Goal: Information Seeking & Learning: Compare options

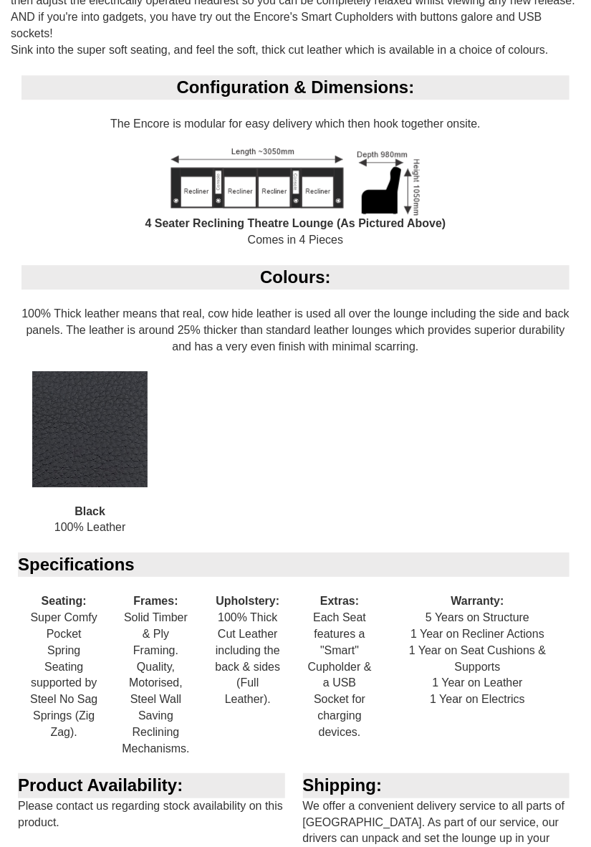
scroll to position [996, 0]
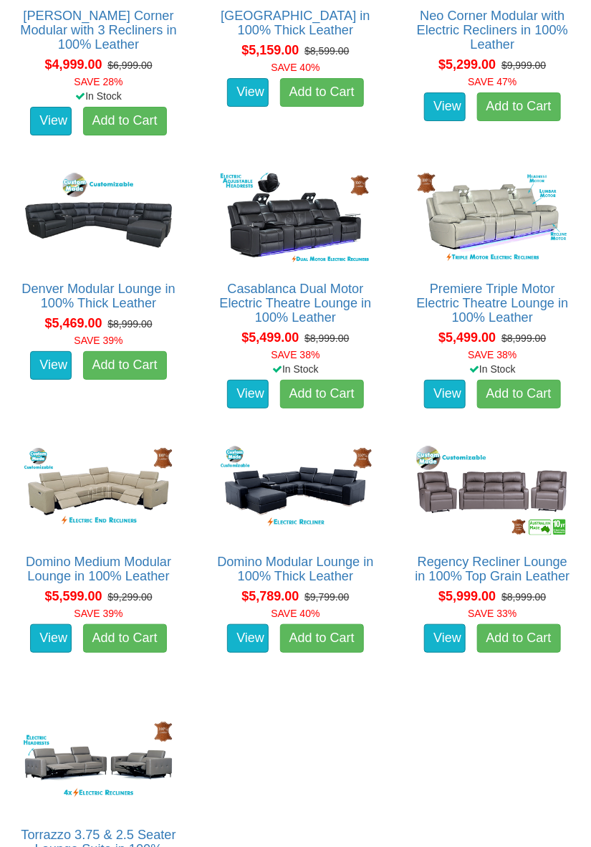
scroll to position [5570, 0]
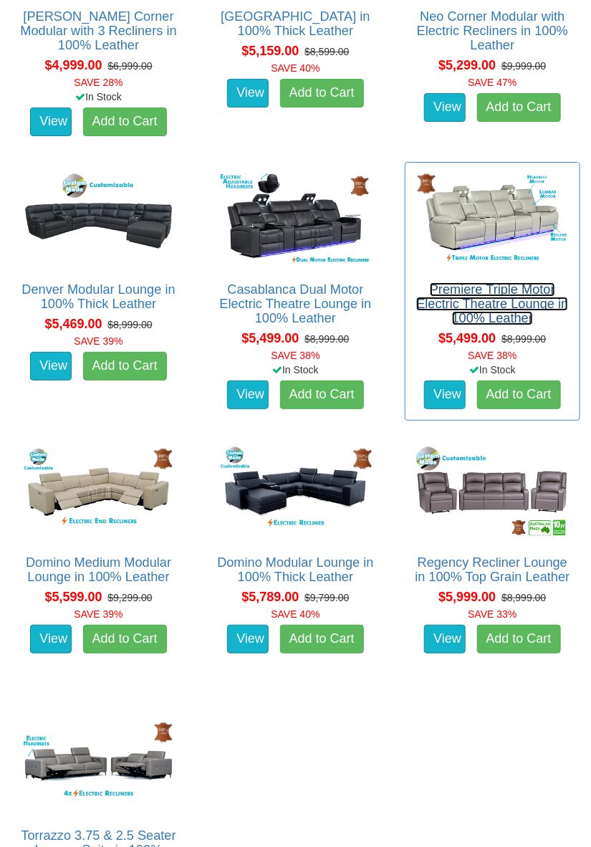
click at [489, 301] on link "Premiere Triple Motor Electric Theatre Lounge in 100% Leather" at bounding box center [492, 303] width 152 height 43
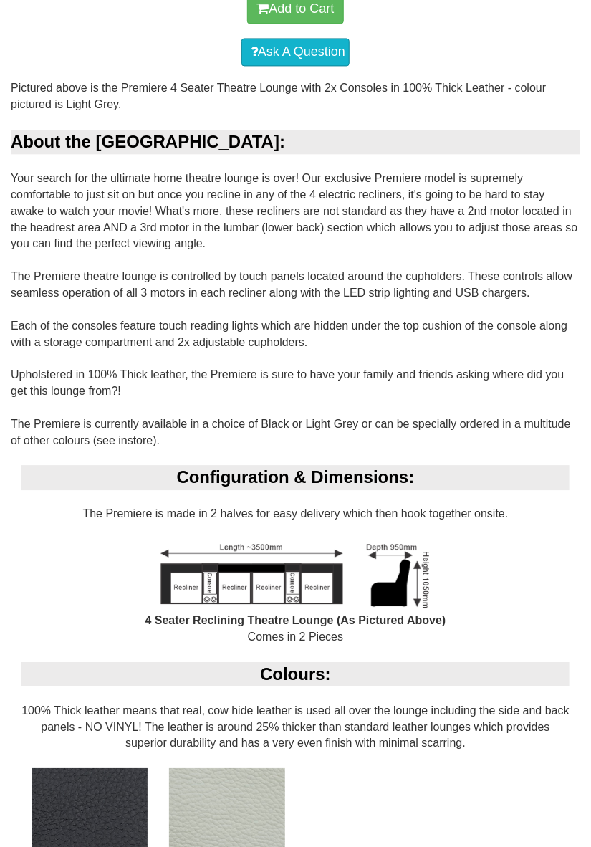
scroll to position [793, 0]
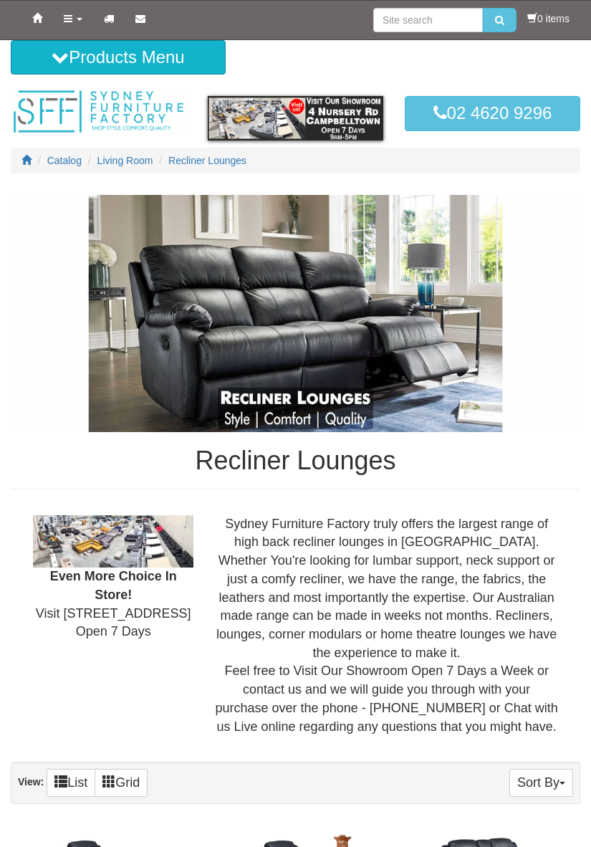
scroll to position [5570, 0]
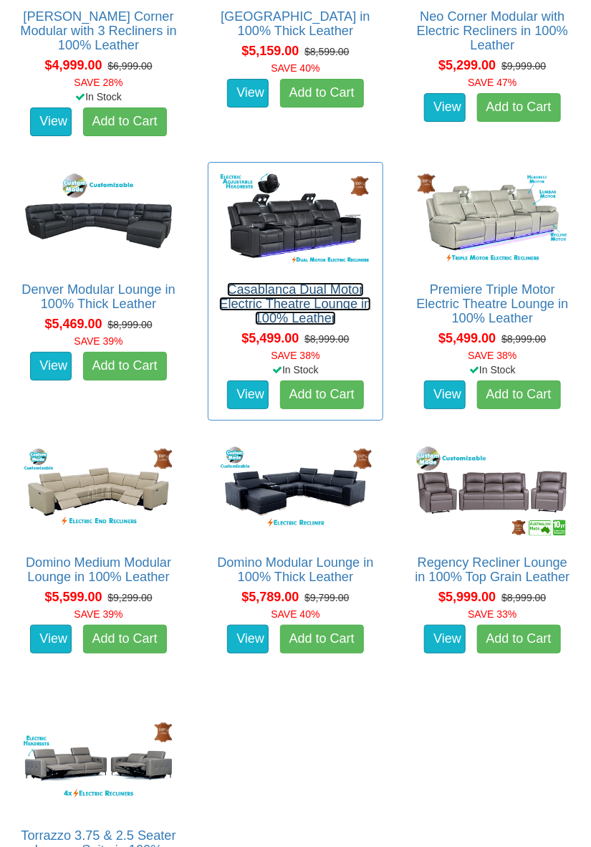
click at [284, 324] on link "Casablanca Dual Motor Electric Theatre Lounge in 100% Leather" at bounding box center [295, 303] width 152 height 43
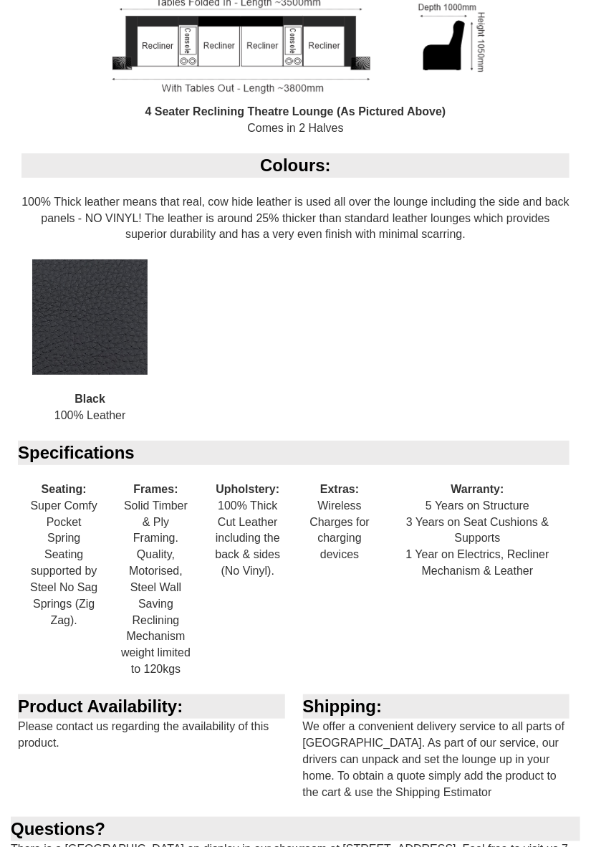
scroll to position [1239, 0]
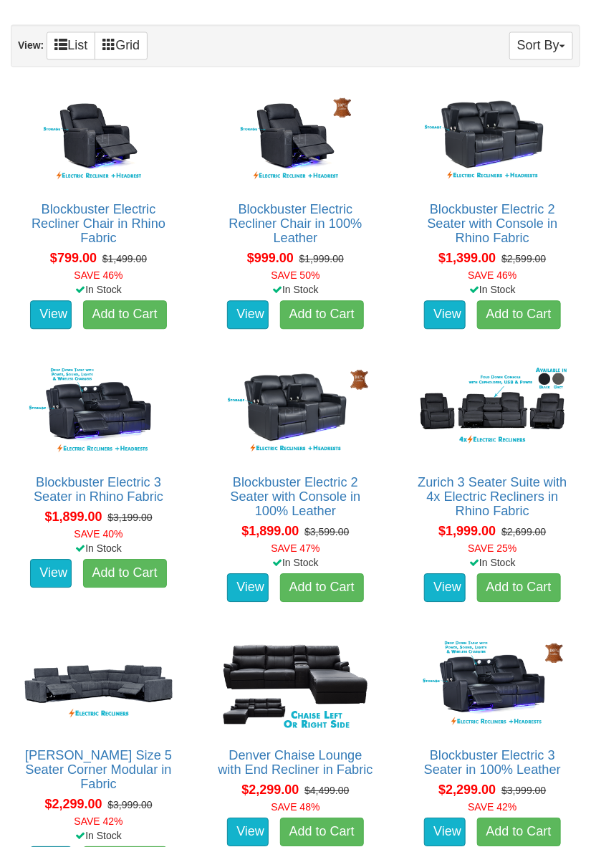
scroll to position [737, 0]
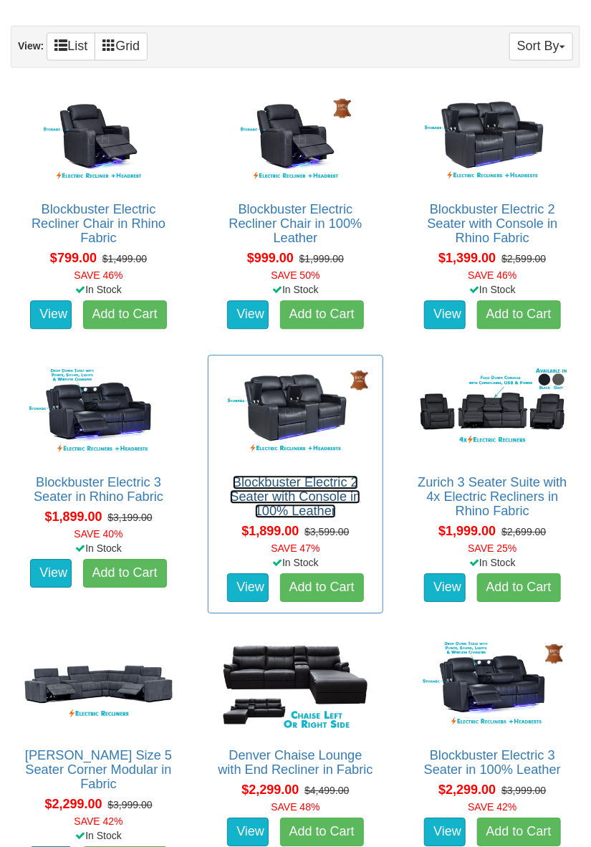
click at [327, 494] on link "Blockbuster Electric 2 Seater with Console in 100% Leather" at bounding box center [295, 496] width 130 height 43
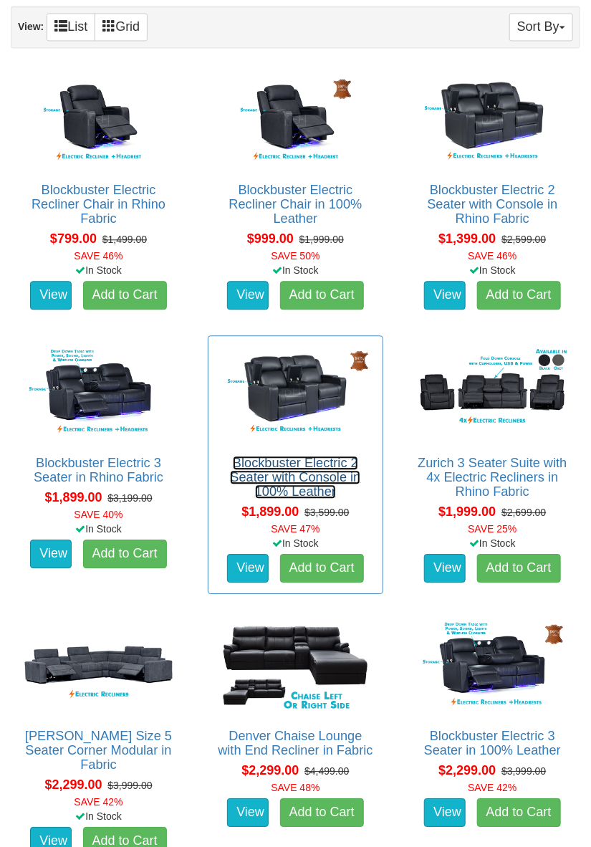
scroll to position [783, 0]
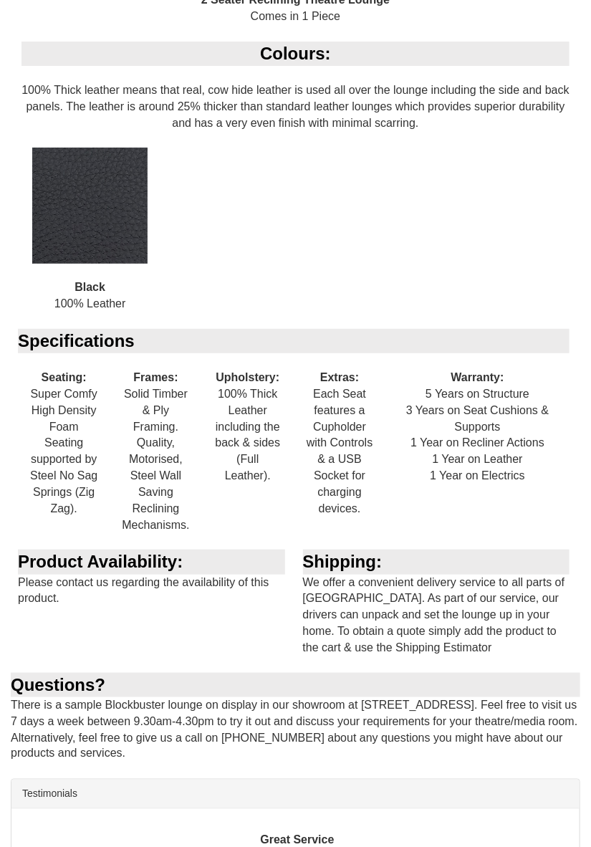
scroll to position [1412, 0]
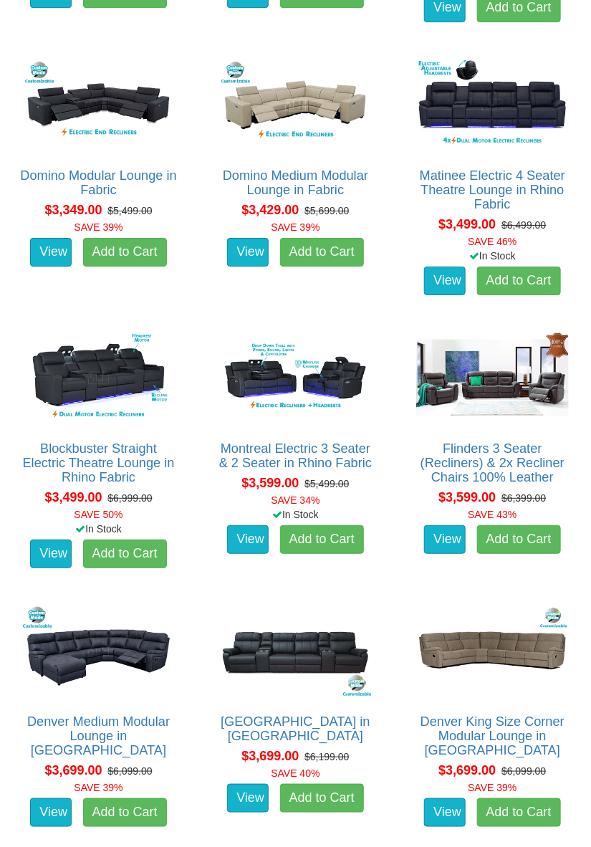
scroll to position [2682, 0]
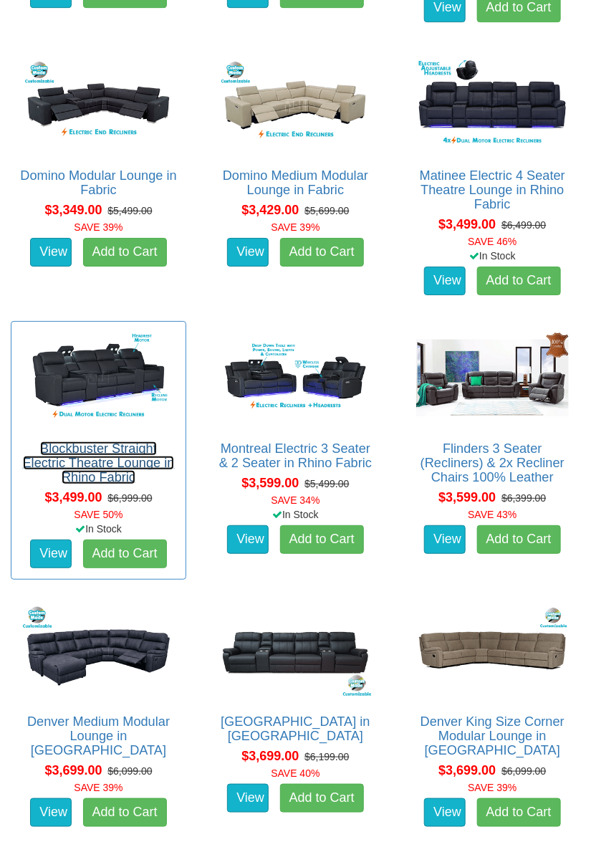
click at [125, 477] on link "Blockbuster Straight Electric Theatre Lounge in Rhino Fabric" at bounding box center [99, 462] width 152 height 43
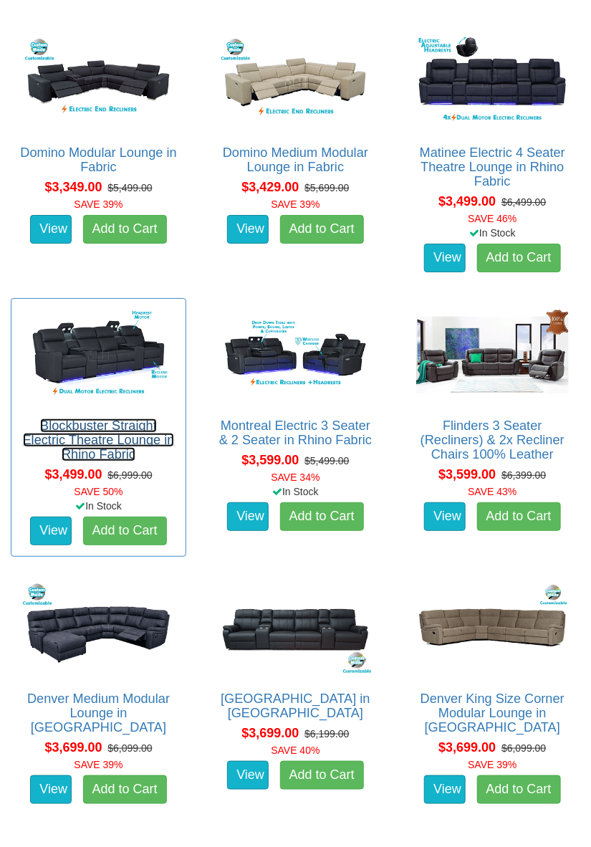
scroll to position [2727, 0]
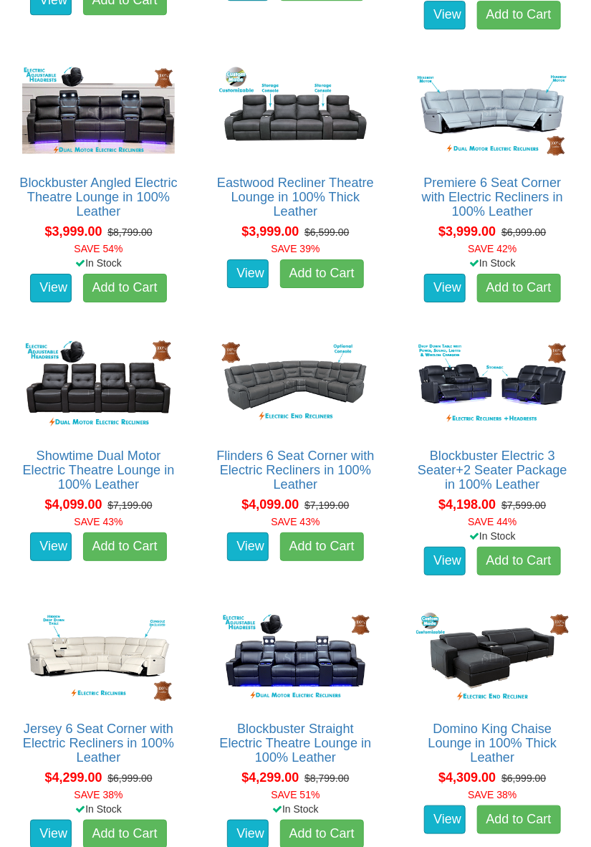
scroll to position [4041, 0]
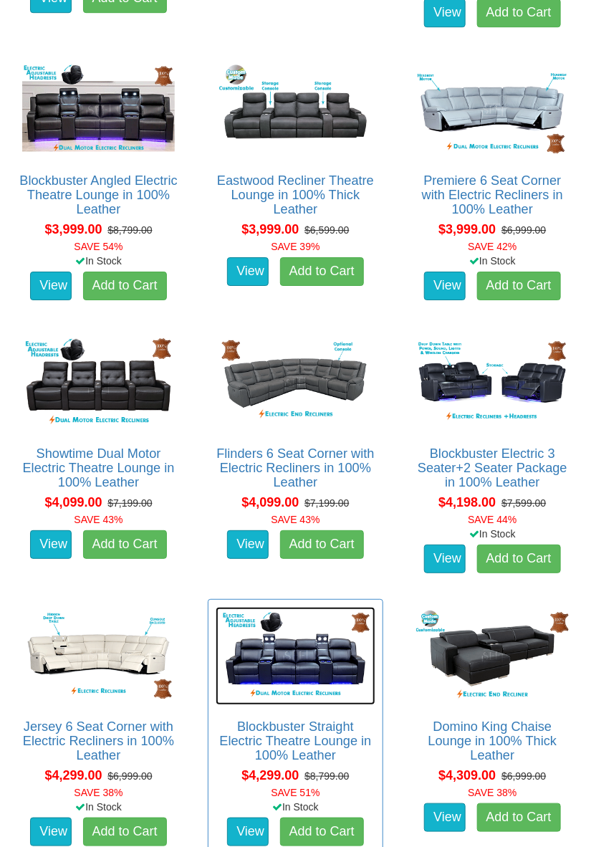
click at [312, 673] on img at bounding box center [296, 656] width 160 height 99
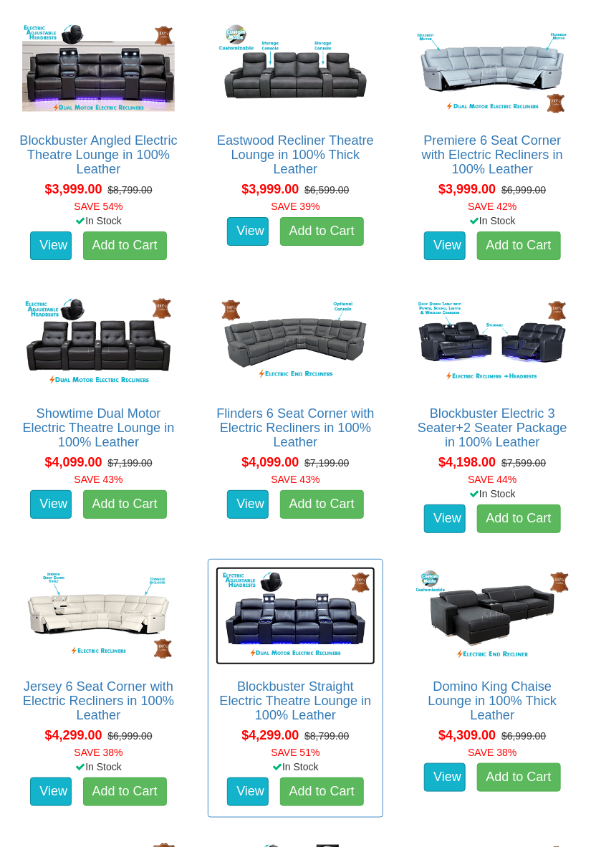
scroll to position [4087, 0]
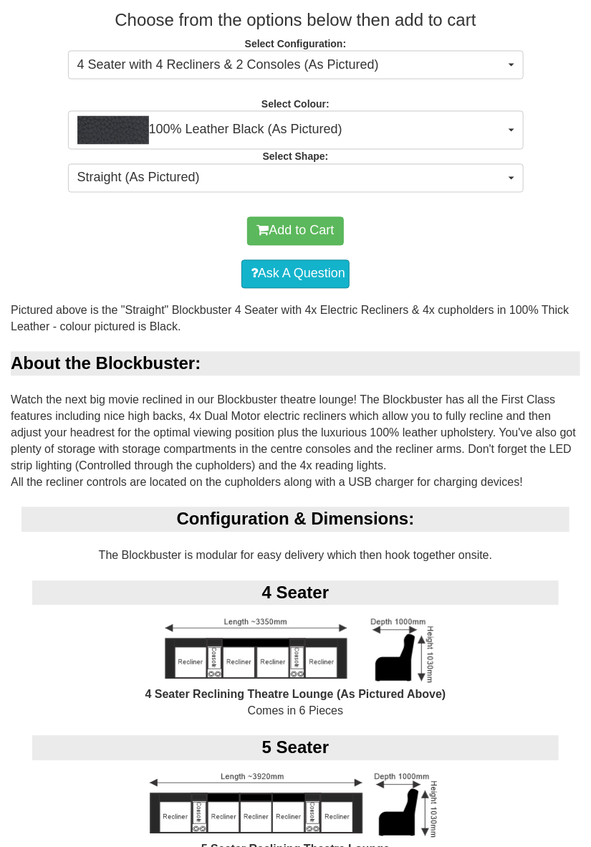
click at [483, 722] on div "Configuration & Dimensions: The Blockbuster is modular for easy delivery which …" at bounding box center [296, 698] width 570 height 383
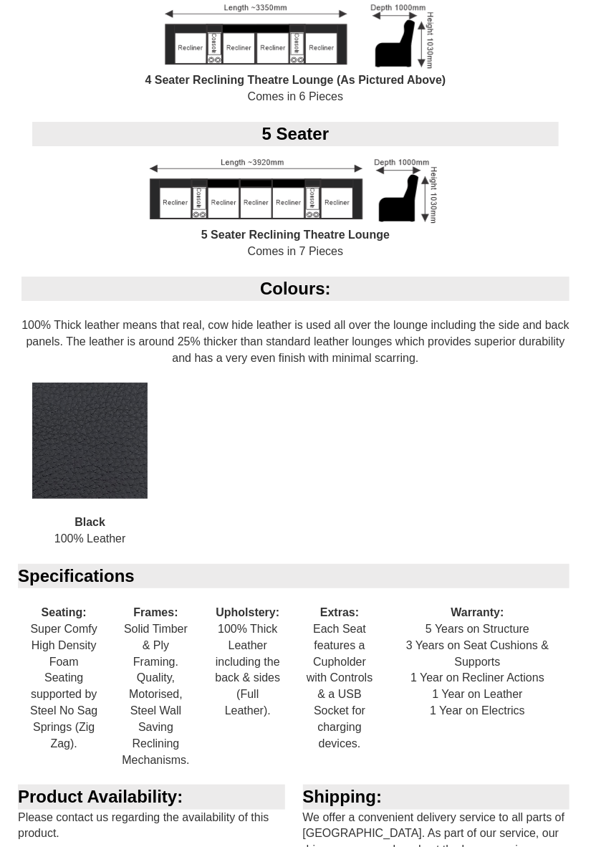
scroll to position [1229, 0]
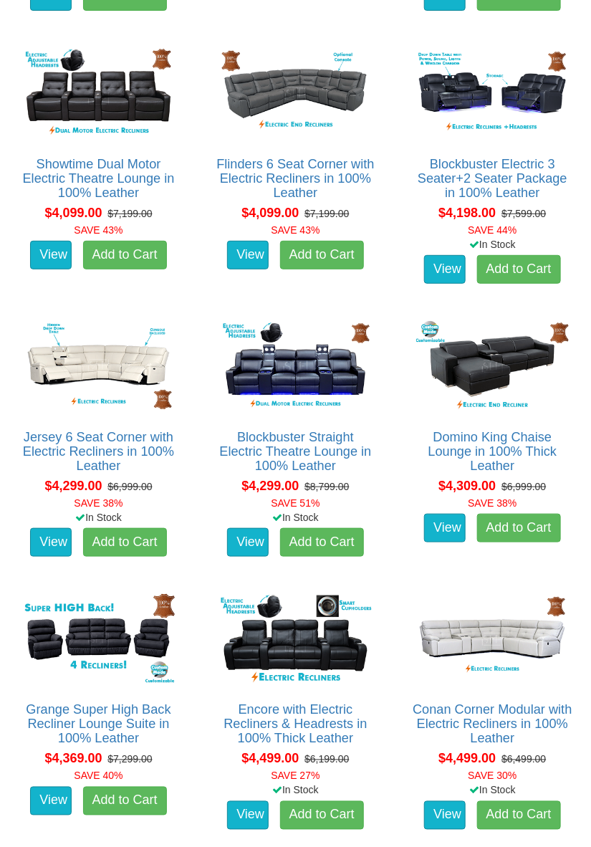
scroll to position [4342, 0]
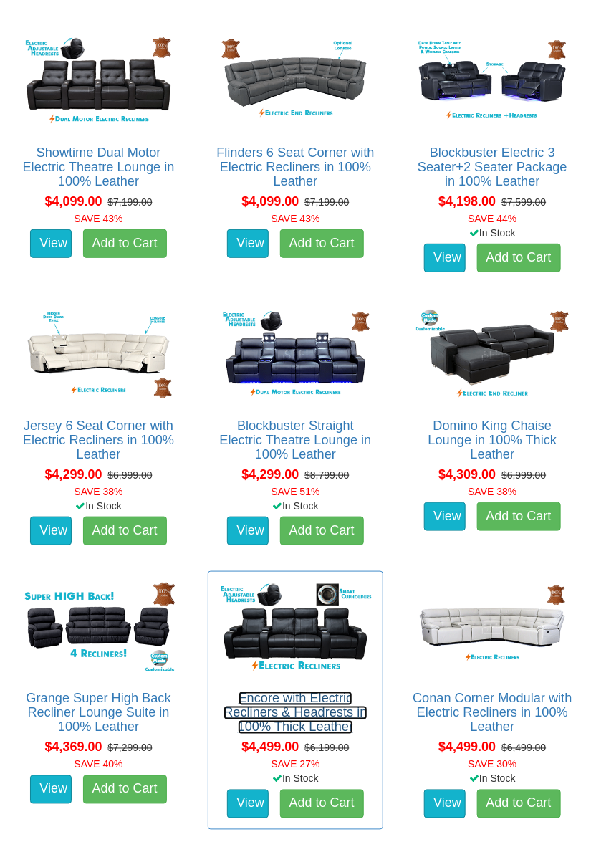
click at [314, 718] on link "Encore with Electric Recliners & Headrests in 100% Thick Leather" at bounding box center [295, 712] width 143 height 43
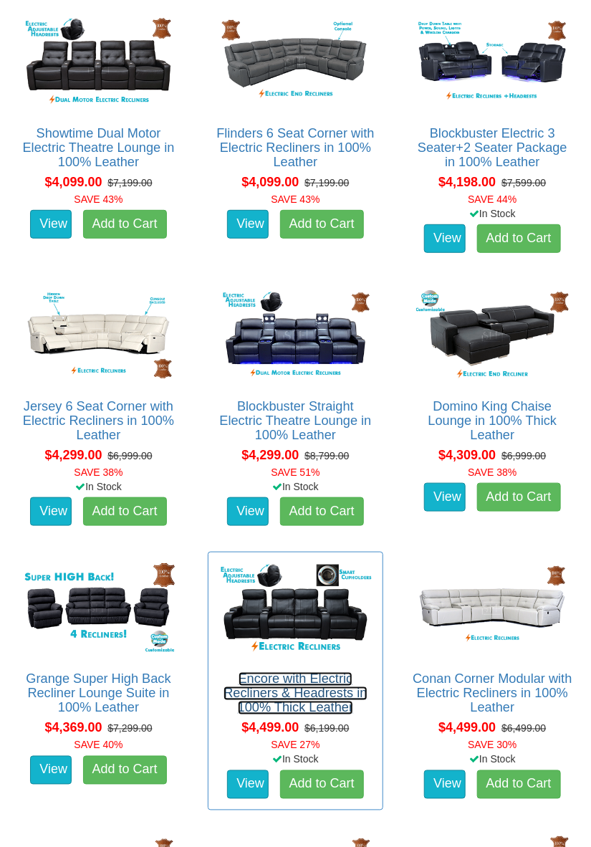
scroll to position [4374, 0]
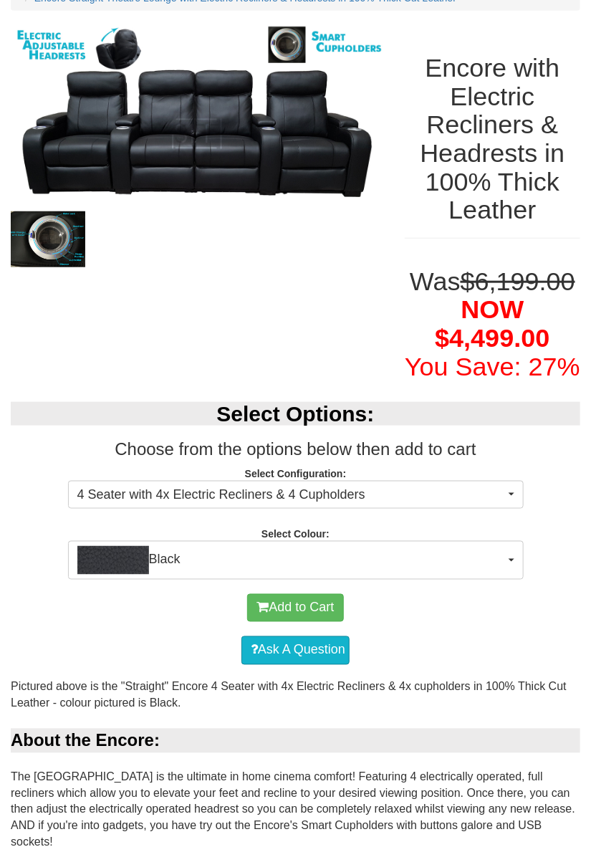
scroll to position [178, 0]
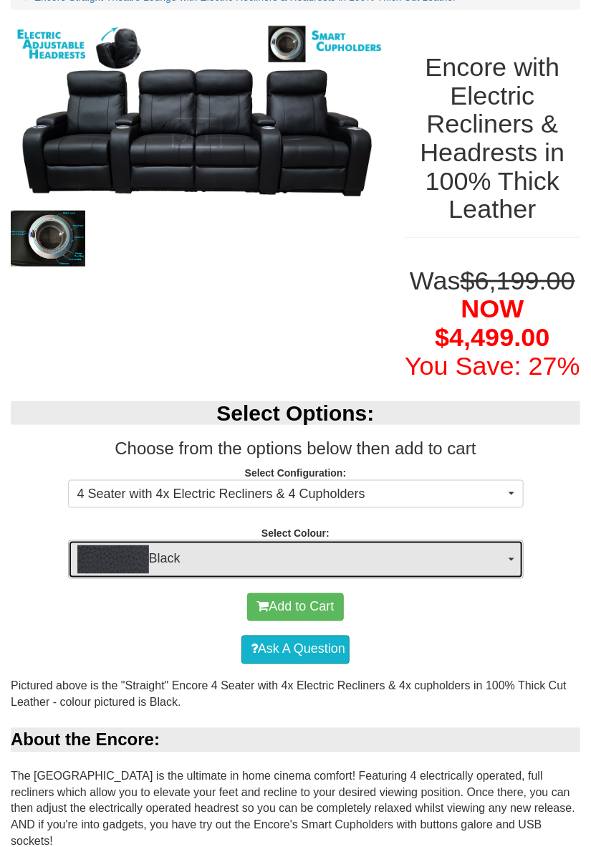
click at [508, 556] on button "Black" at bounding box center [296, 559] width 456 height 39
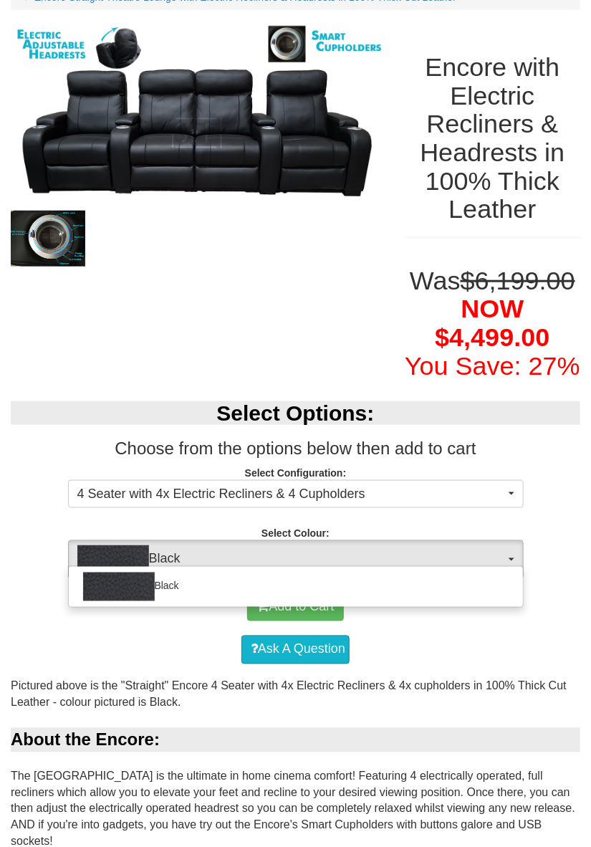
click at [587, 596] on div at bounding box center [295, 423] width 591 height 847
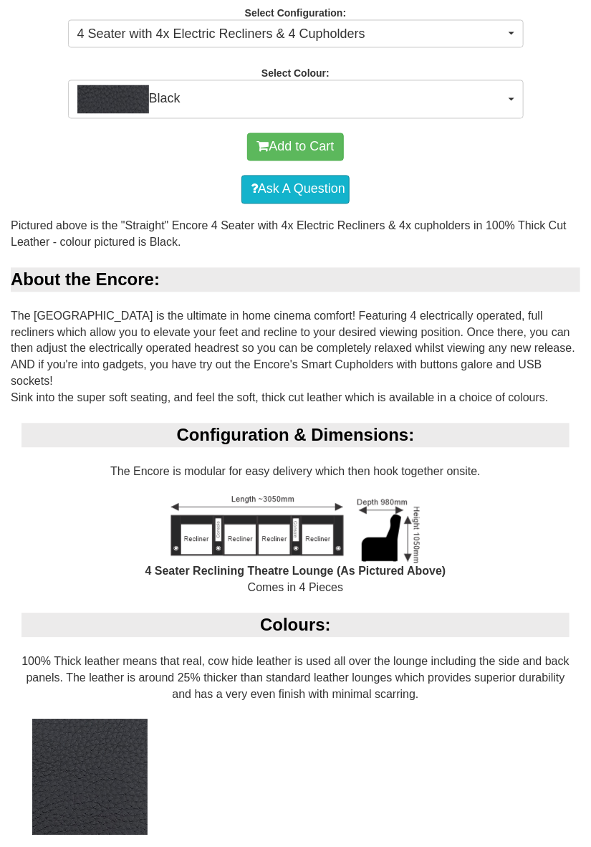
scroll to position [639, 0]
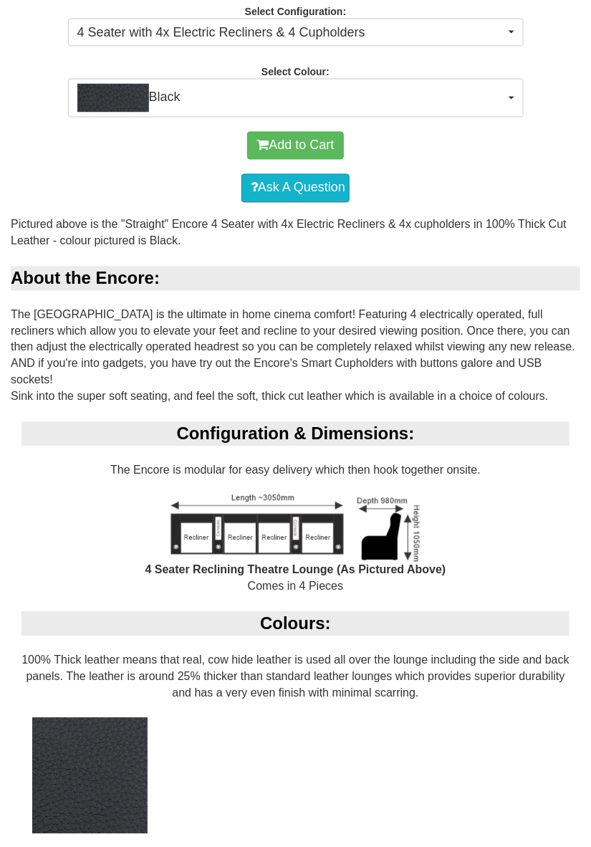
click at [536, 718] on div "Colours: 100% Thick leather means that real, cow hide leather is used all over …" at bounding box center [296, 755] width 570 height 287
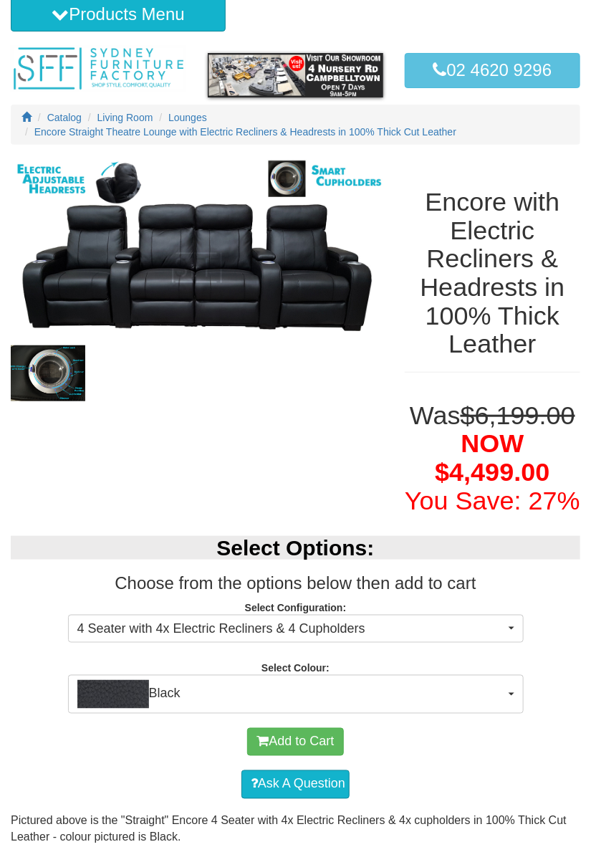
scroll to position [0, 0]
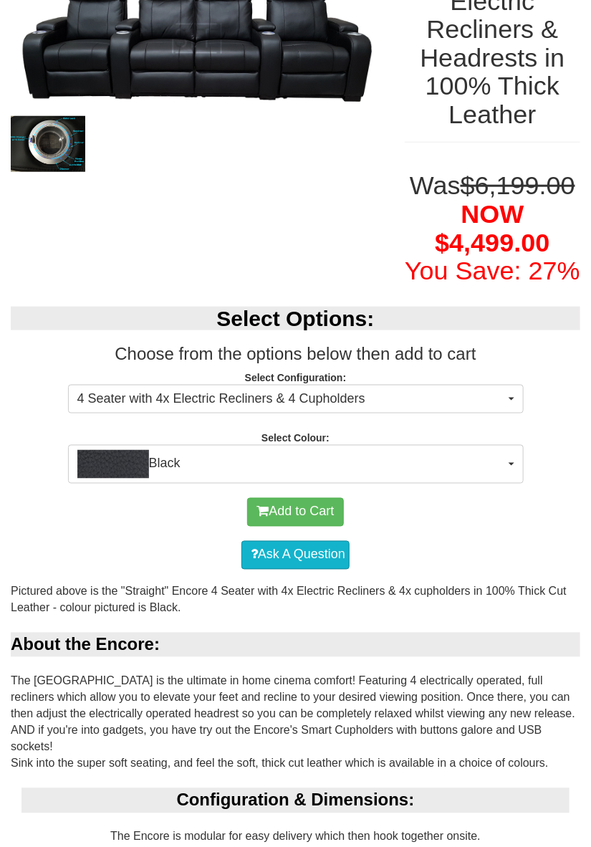
click at [587, 574] on div "Add to Cart Ask A Question" at bounding box center [295, 534] width 591 height 100
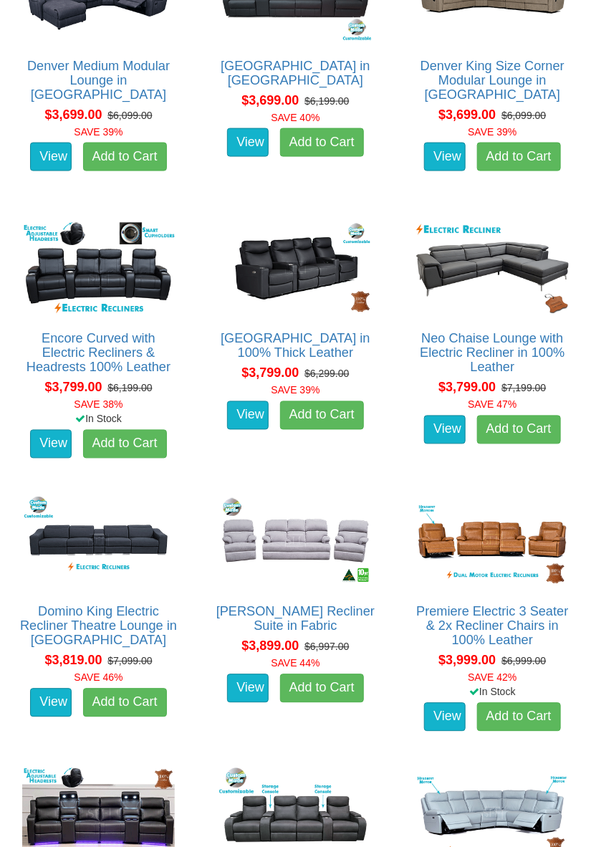
scroll to position [3335, 0]
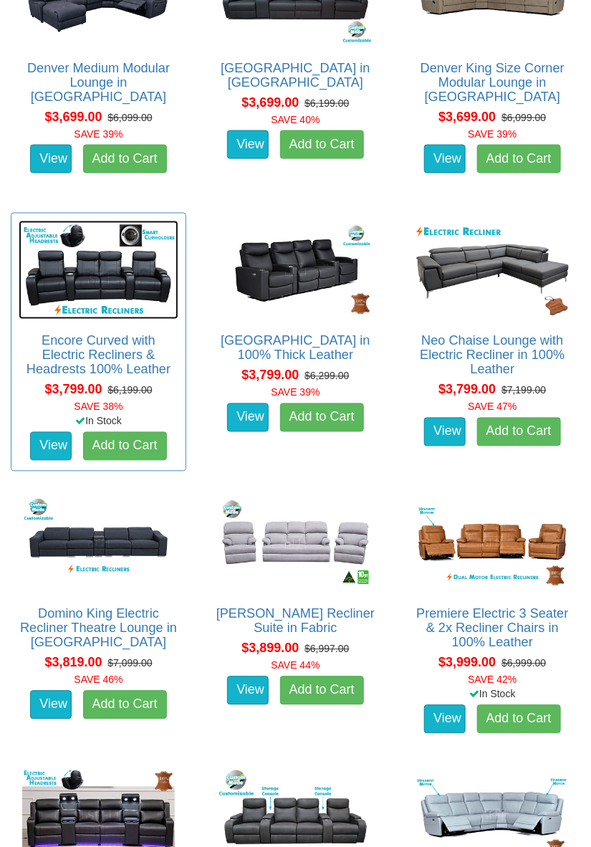
click at [107, 297] on img at bounding box center [99, 270] width 160 height 99
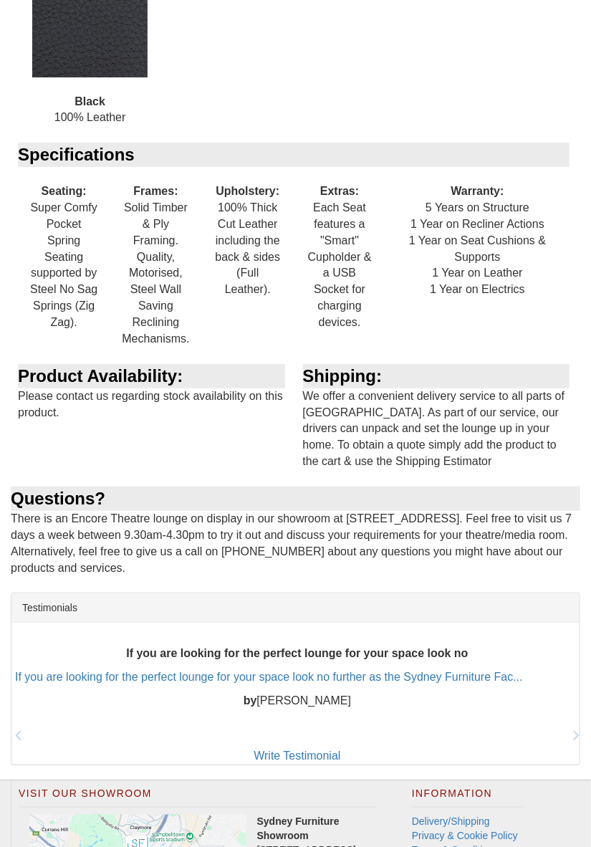
scroll to position [1348, 0]
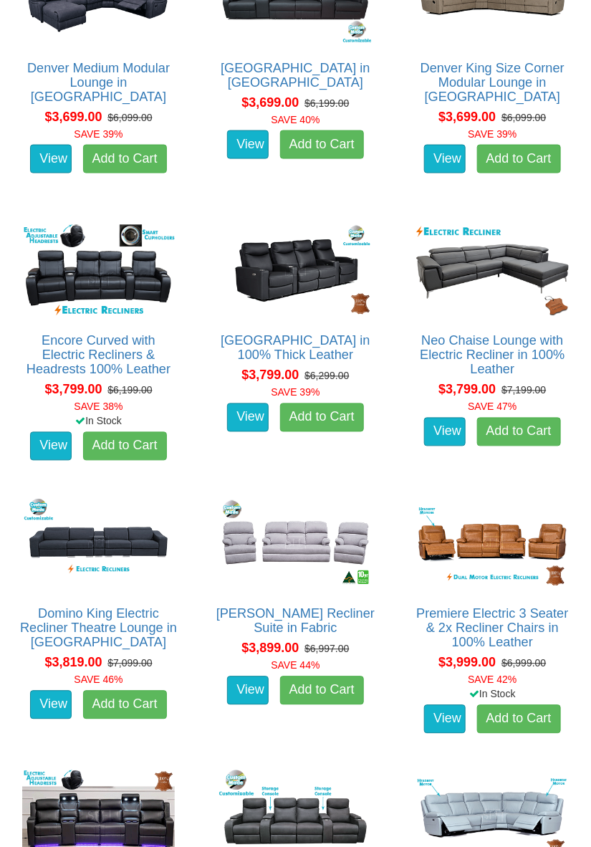
scroll to position [3336, 0]
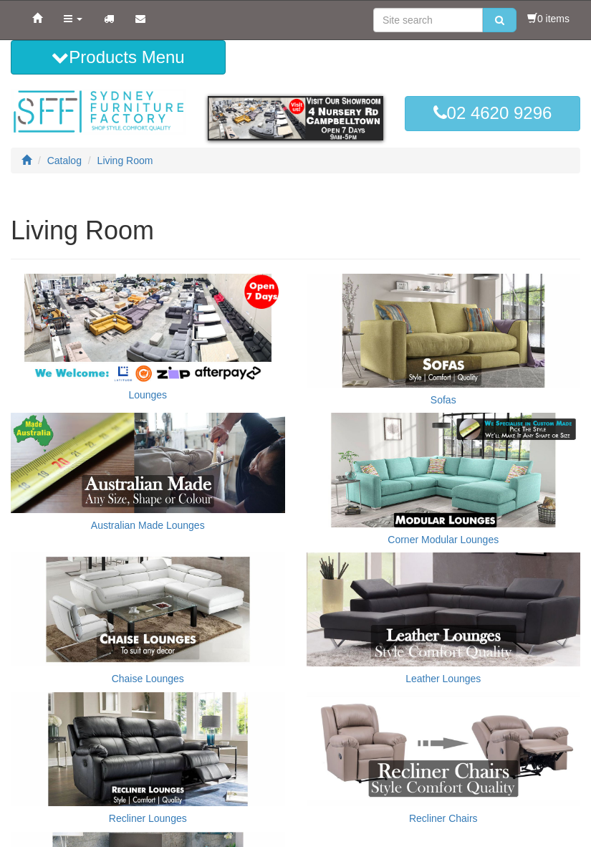
scroll to position [348, 0]
